Goal: Complete application form: Complete application form

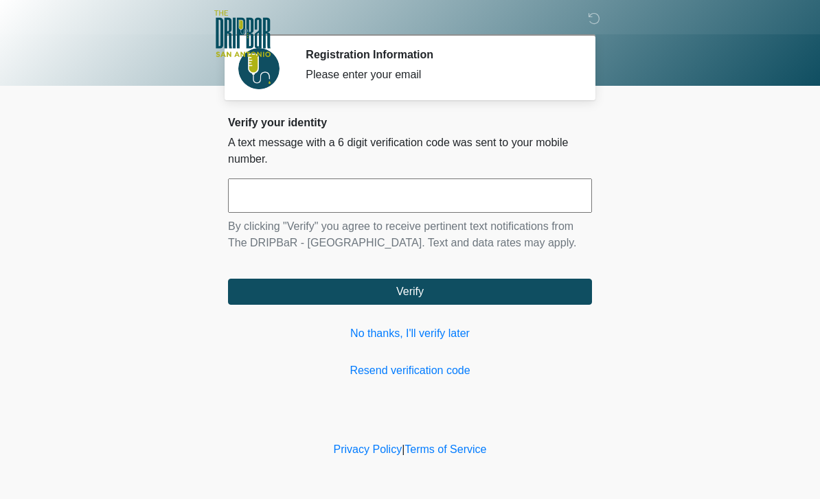
click at [483, 198] on input "text" at bounding box center [410, 195] width 364 height 34
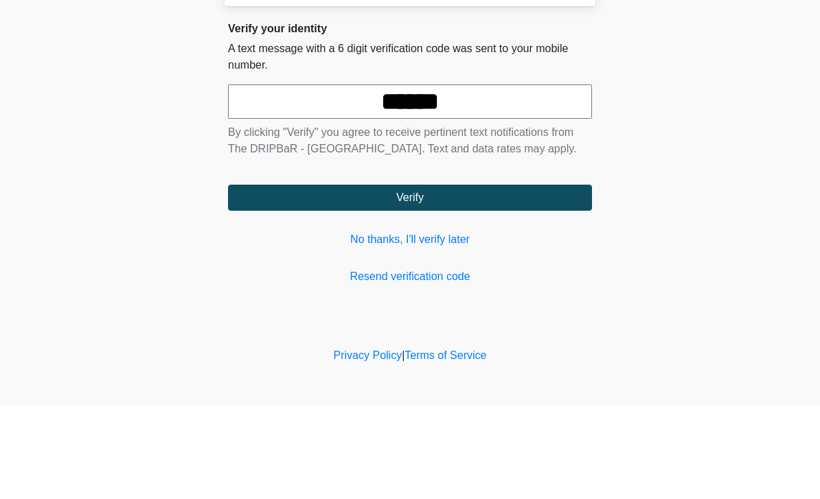
type input "******"
click at [535, 279] on button "Verify" at bounding box center [410, 292] width 364 height 26
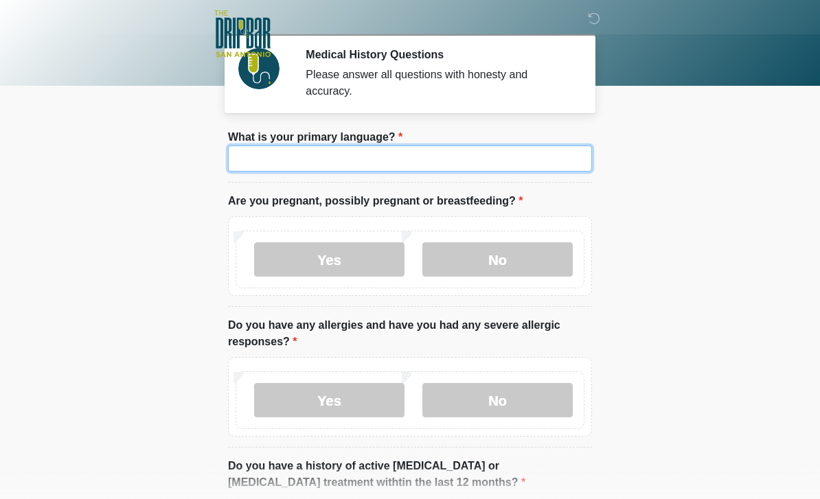
click at [426, 149] on input "What is your primary language?" at bounding box center [410, 159] width 364 height 26
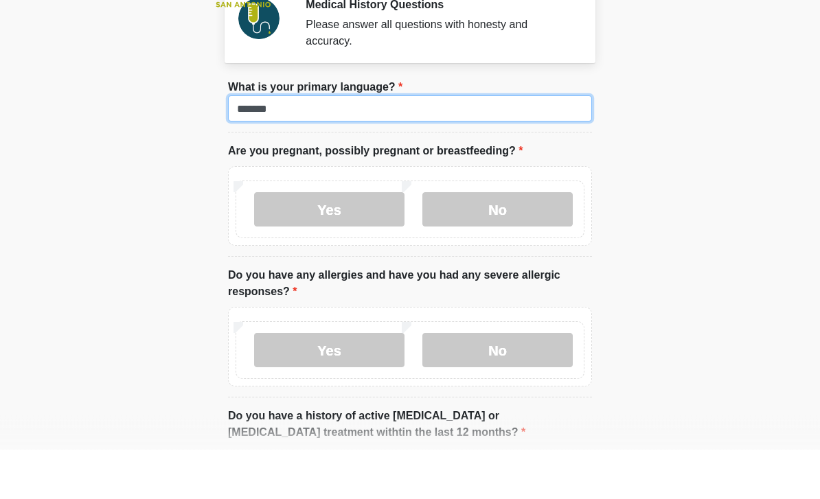
type input "*******"
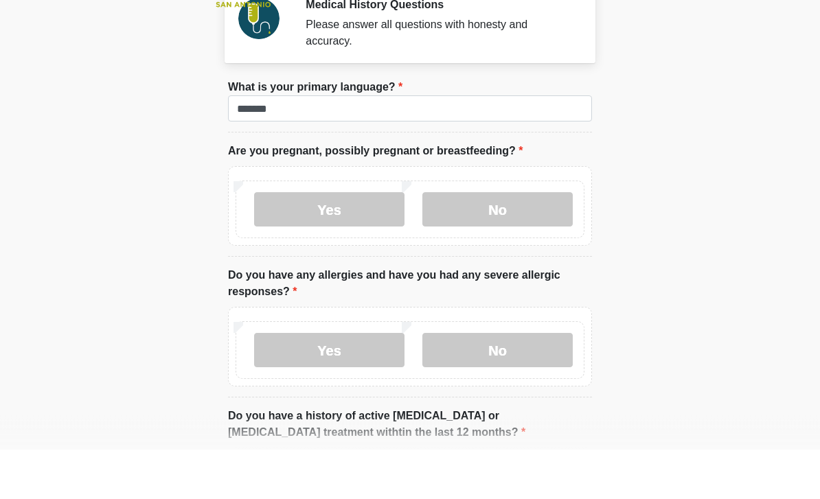
click at [523, 242] on label "No" at bounding box center [497, 259] width 150 height 34
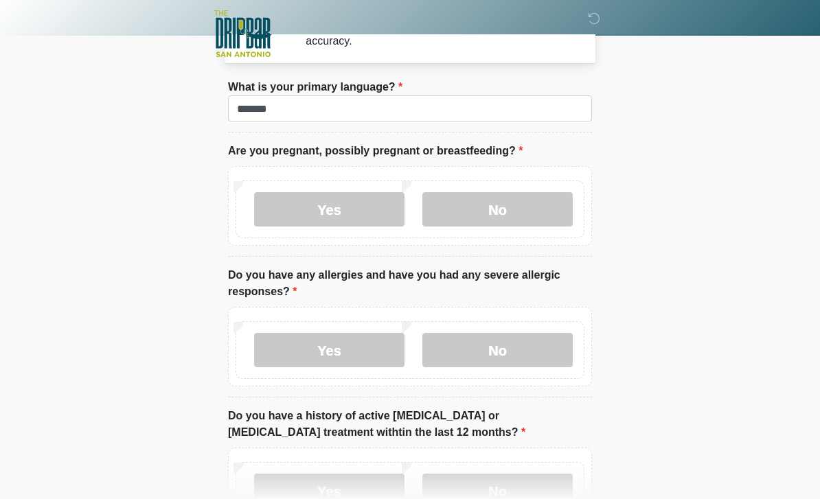
click at [525, 350] on label "No" at bounding box center [497, 350] width 150 height 34
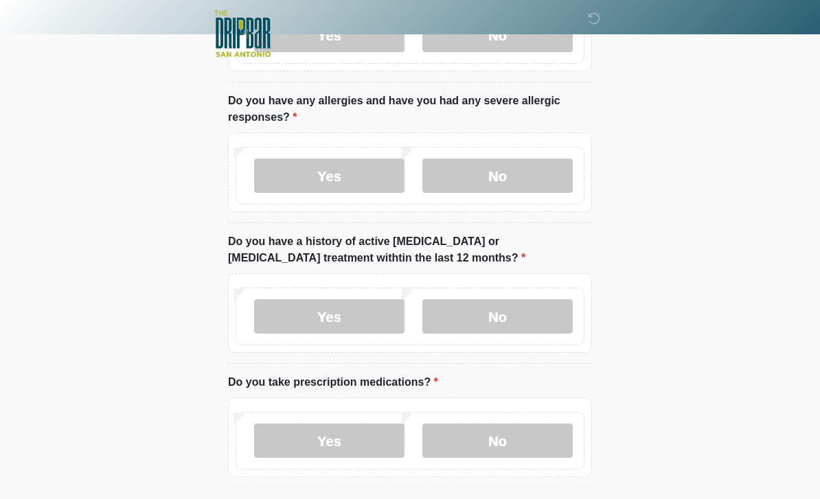
scroll to position [232, 0]
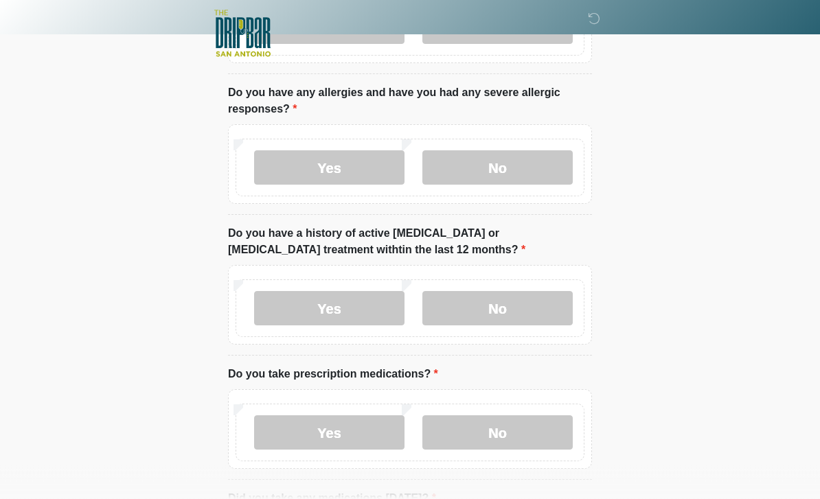
click at [525, 301] on label "No" at bounding box center [497, 309] width 150 height 34
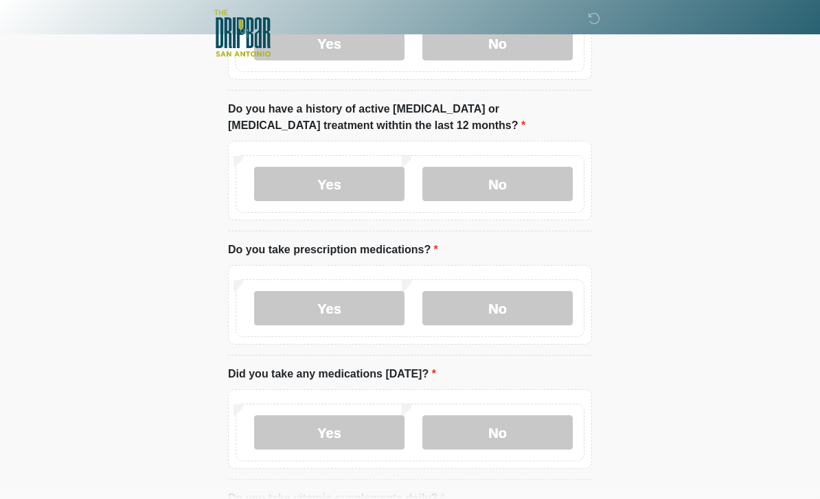
scroll to position [362, 0]
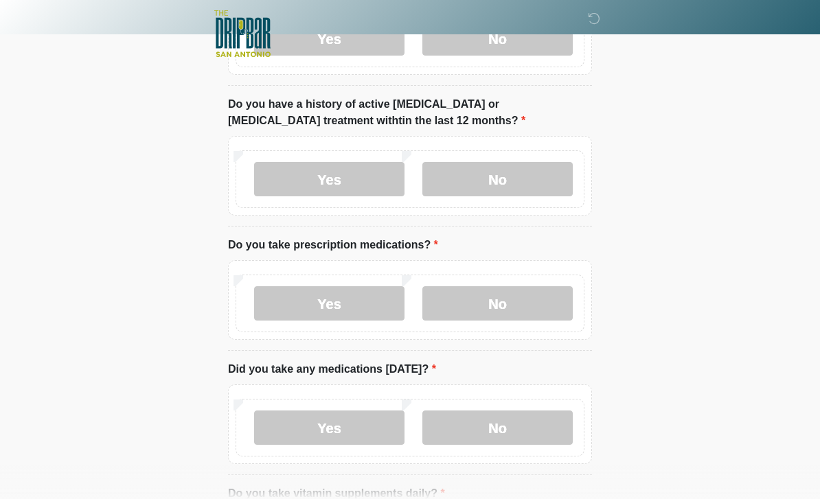
click at [358, 301] on label "Yes" at bounding box center [329, 303] width 150 height 34
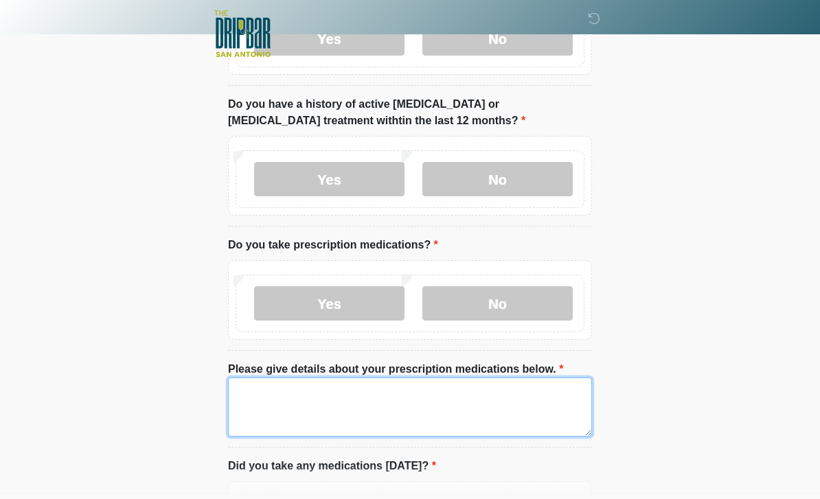
click at [486, 399] on textarea "Please give details about your prescription medications below." at bounding box center [410, 407] width 364 height 59
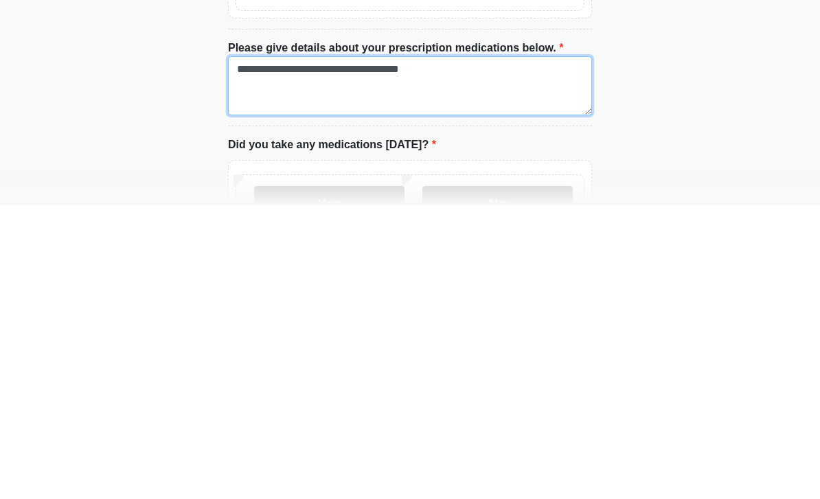
scroll to position [393, 0]
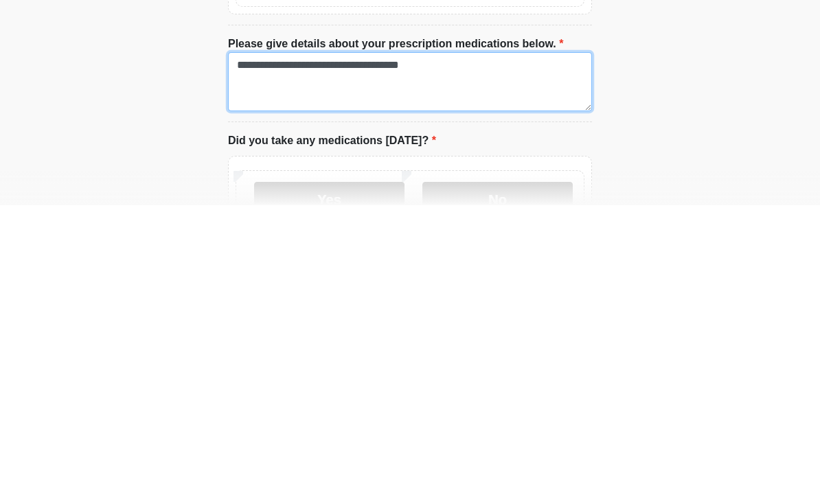
type textarea "**********"
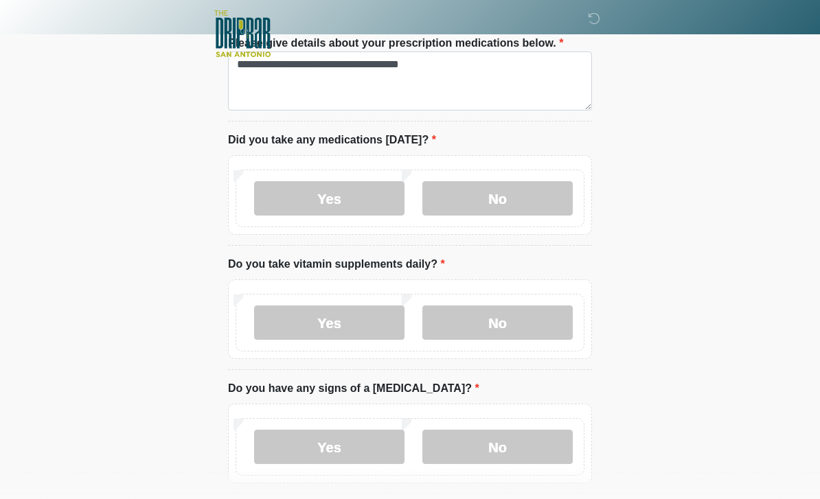
click at [364, 189] on label "Yes" at bounding box center [329, 198] width 150 height 34
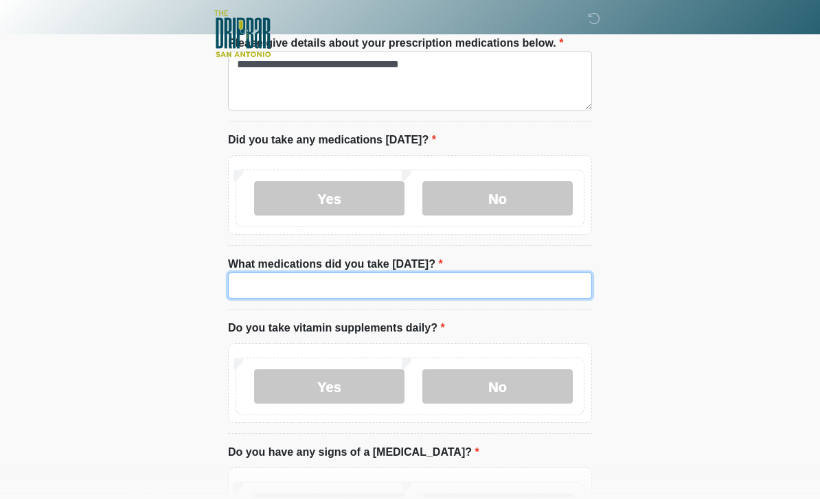
click at [412, 279] on input "What medications did you take today?" at bounding box center [410, 286] width 364 height 26
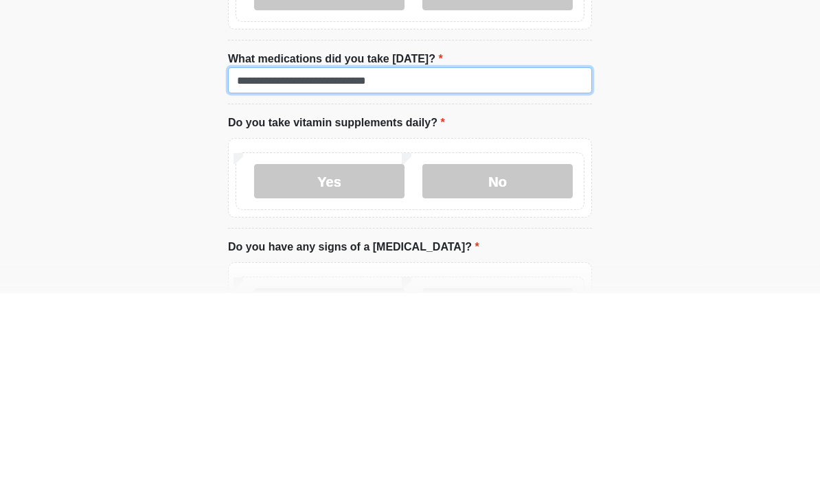
type input "**********"
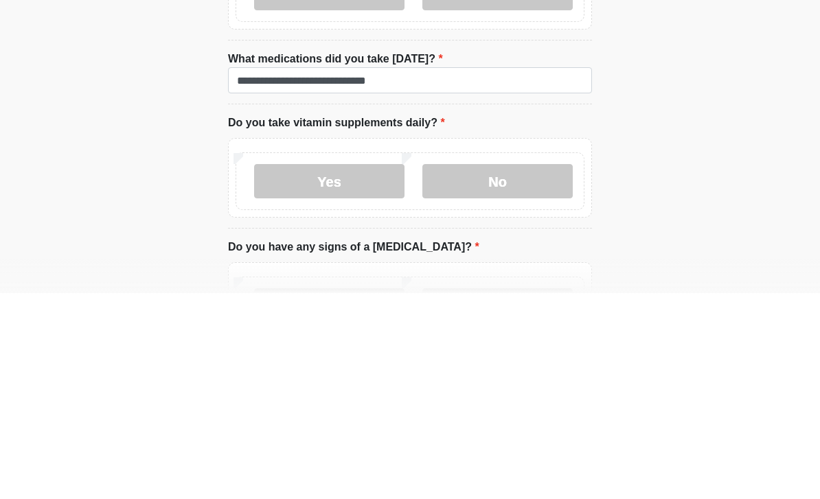
click at [521, 370] on label "No" at bounding box center [497, 387] width 150 height 34
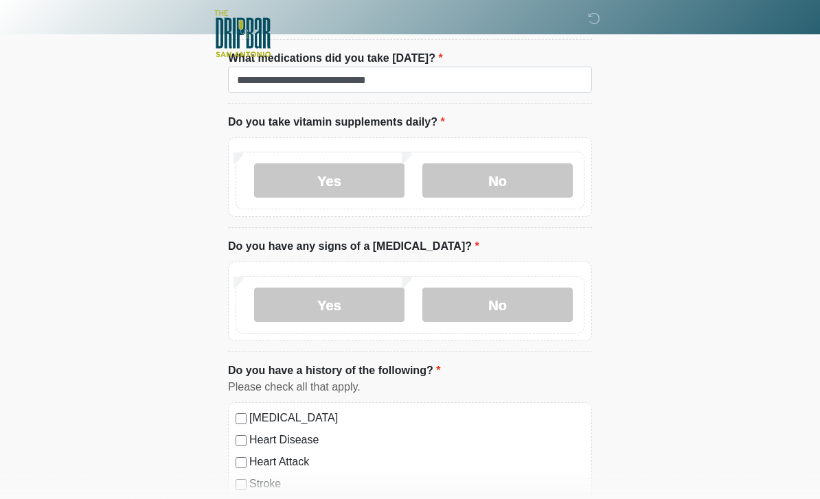
click at [522, 297] on label "No" at bounding box center [497, 305] width 150 height 34
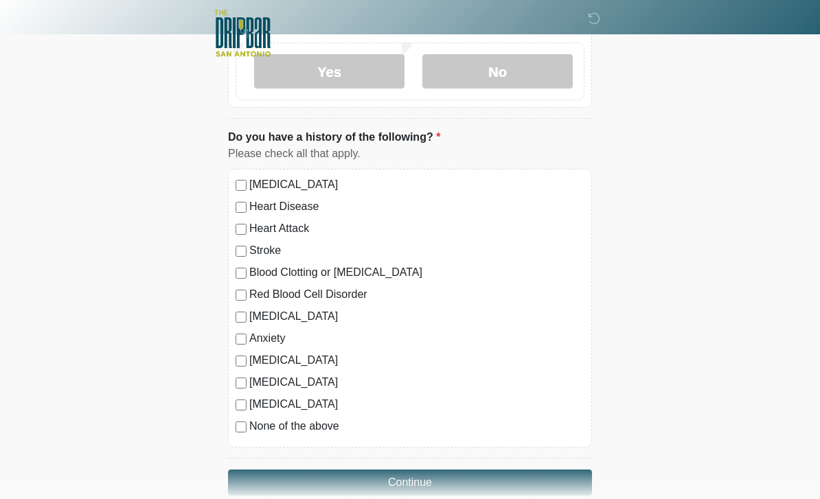
scroll to position [1142, 0]
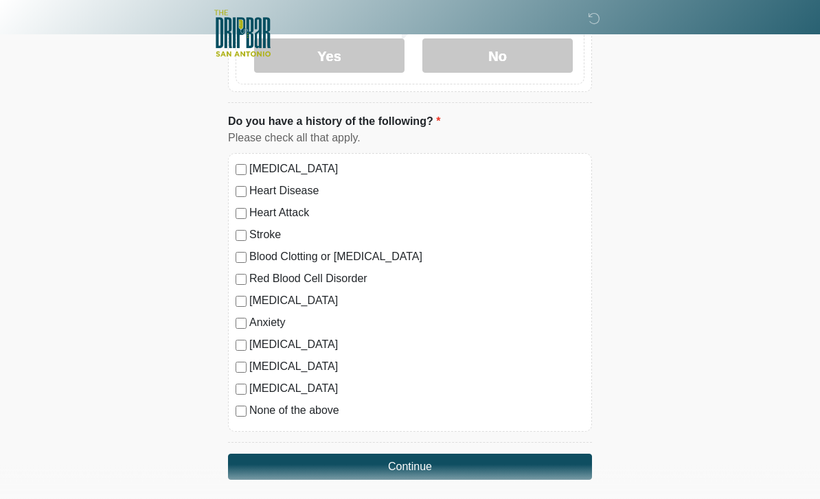
click at [453, 456] on button "Continue" at bounding box center [410, 467] width 364 height 26
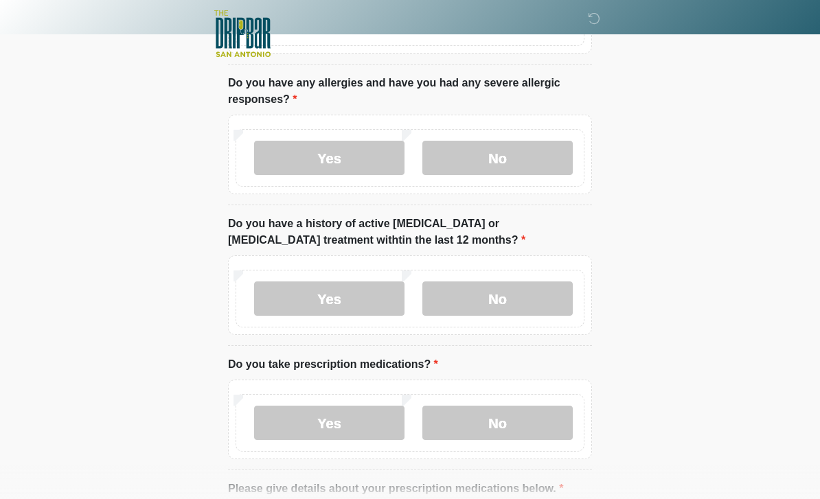
scroll to position [0, 0]
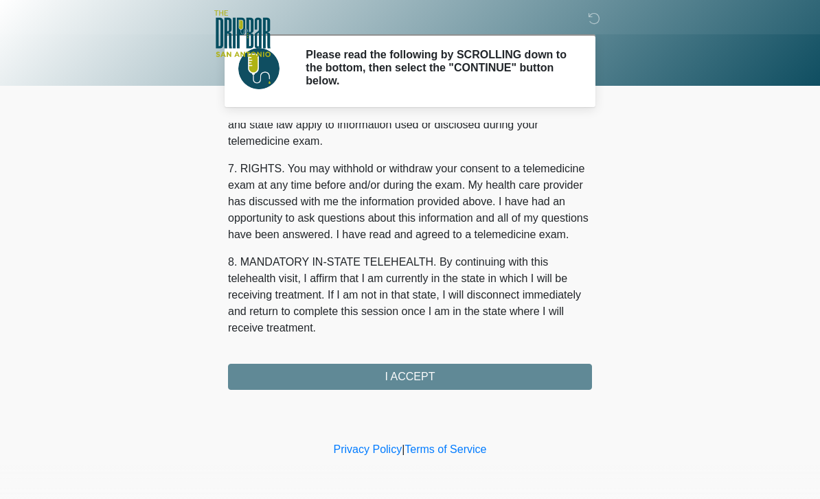
click at [489, 373] on div "1. PURPOSE. The purpose of this form is to obtain your consent for a telemedici…" at bounding box center [410, 256] width 364 height 267
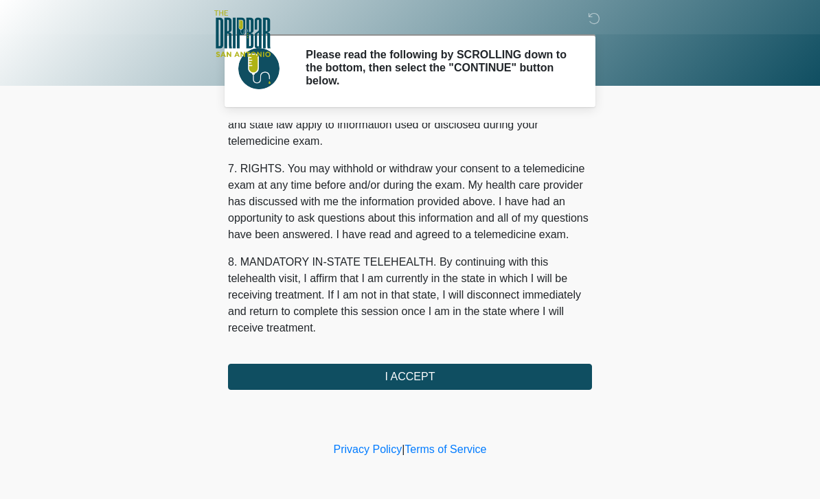
click at [424, 373] on button "I ACCEPT" at bounding box center [410, 377] width 364 height 26
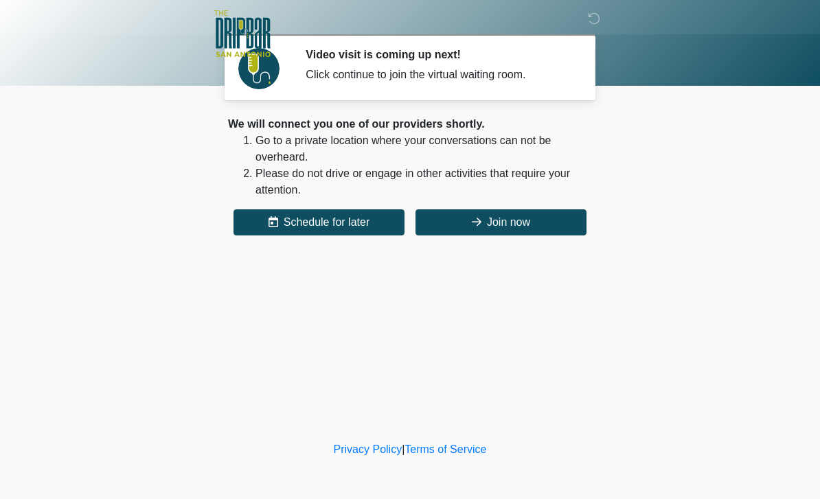
click at [522, 220] on button "Join now" at bounding box center [500, 222] width 171 height 26
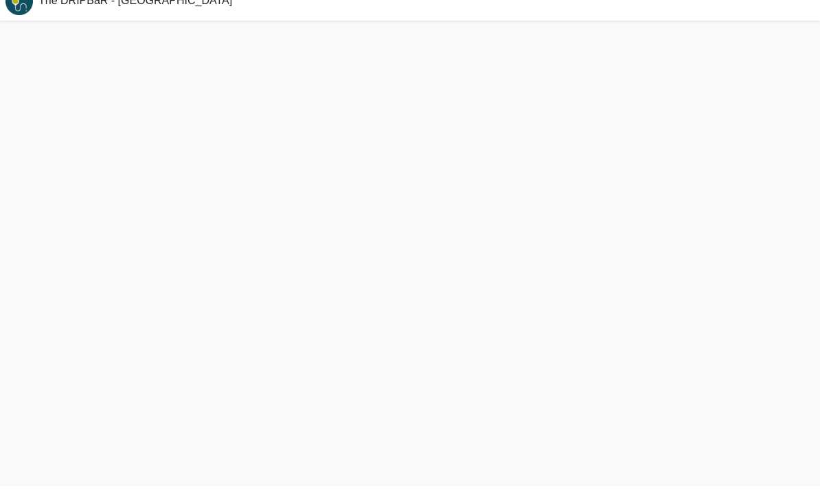
scroll to position [4, 0]
